Goal: Task Accomplishment & Management: Manage account settings

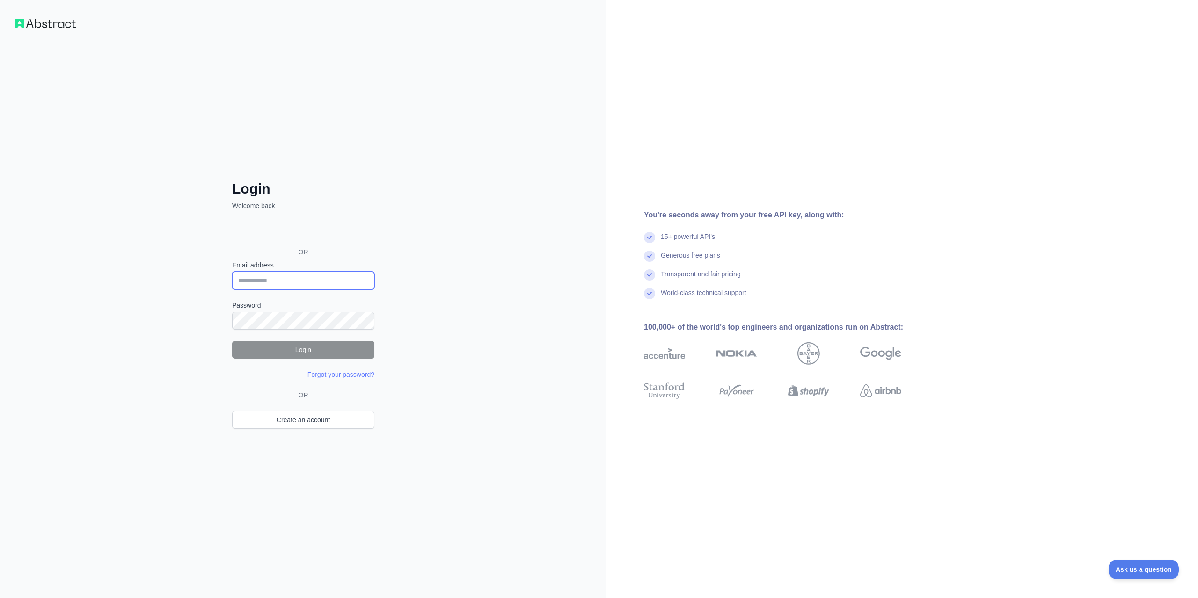
click at [330, 282] on input "Email address" at bounding box center [303, 281] width 142 height 18
type input "**********"
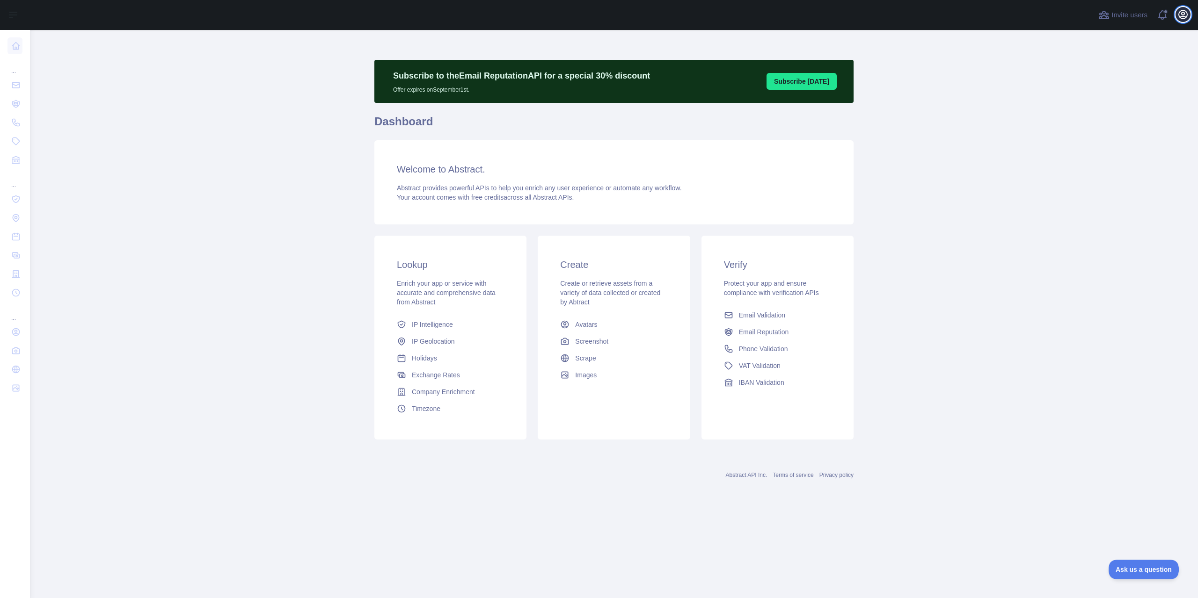
click at [1181, 14] on icon "button" at bounding box center [1182, 14] width 11 height 11
click at [1118, 95] on button "Billing" at bounding box center [1137, 101] width 105 height 17
